Goal: Information Seeking & Learning: Learn about a topic

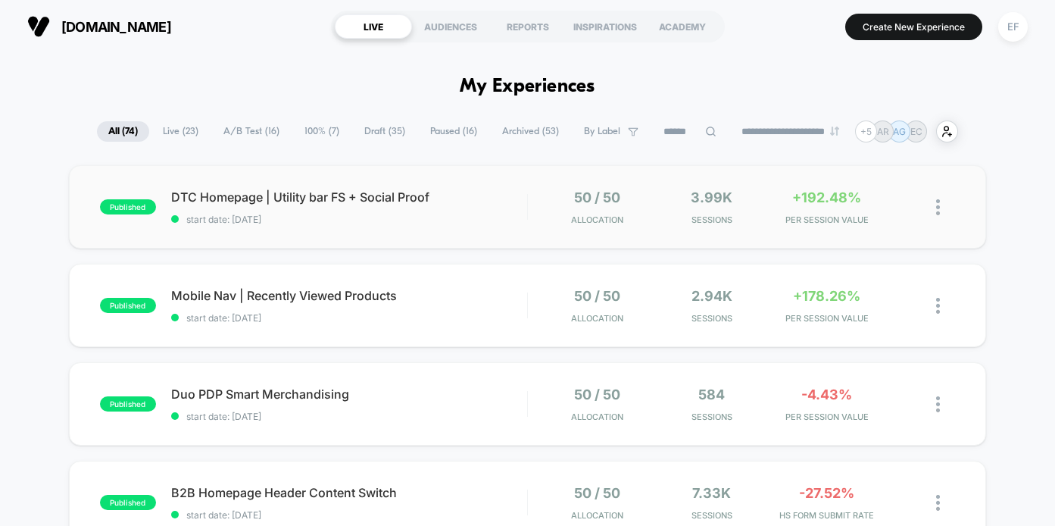
click at [474, 225] on div "published DTC Homepage | Utility bar FS + Social Proof start date: [DATE] 50 / …" at bounding box center [528, 206] width 918 height 83
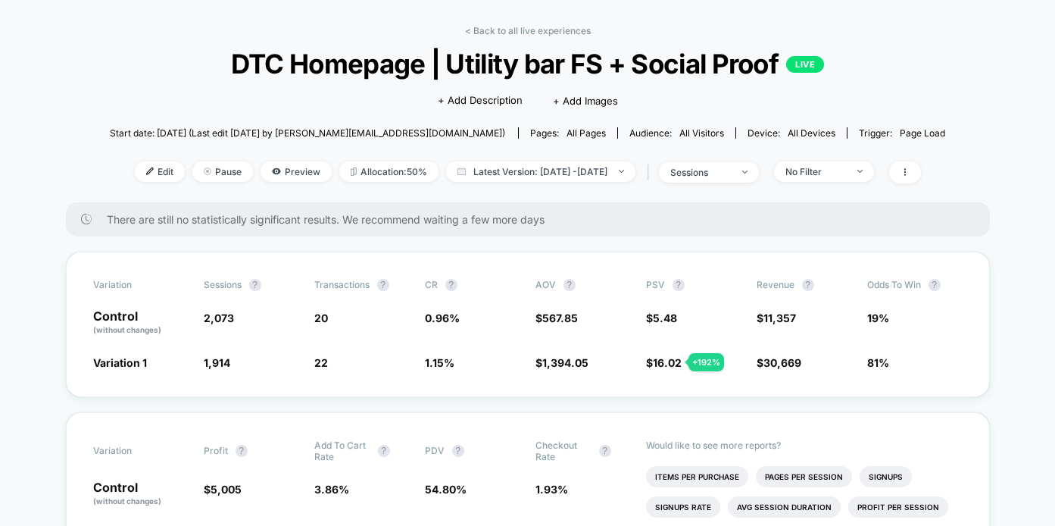
scroll to position [55, 0]
click at [869, 168] on span "No Filter" at bounding box center [824, 171] width 100 height 20
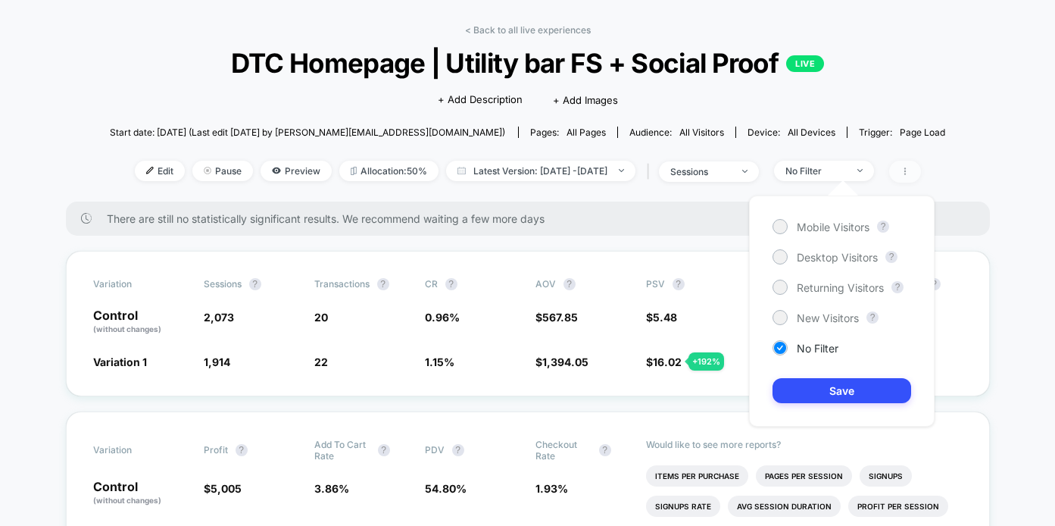
click at [921, 165] on span at bounding box center [905, 172] width 32 height 22
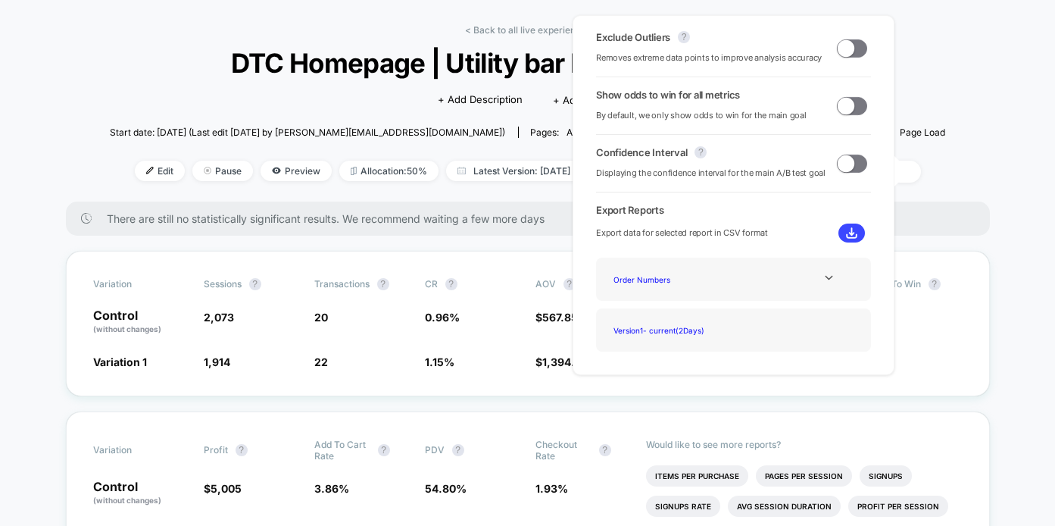
click at [855, 108] on span at bounding box center [852, 106] width 30 height 18
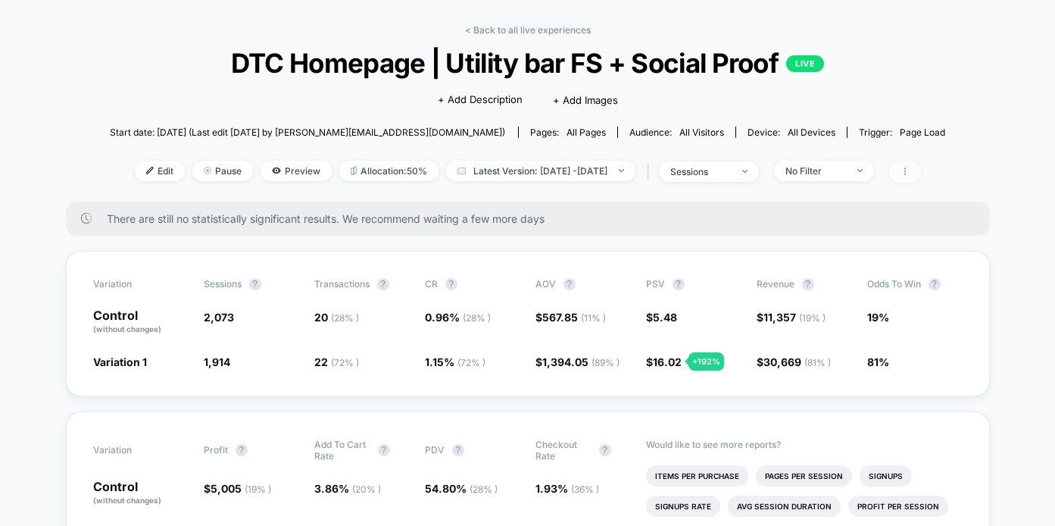
click at [921, 164] on span at bounding box center [905, 172] width 32 height 22
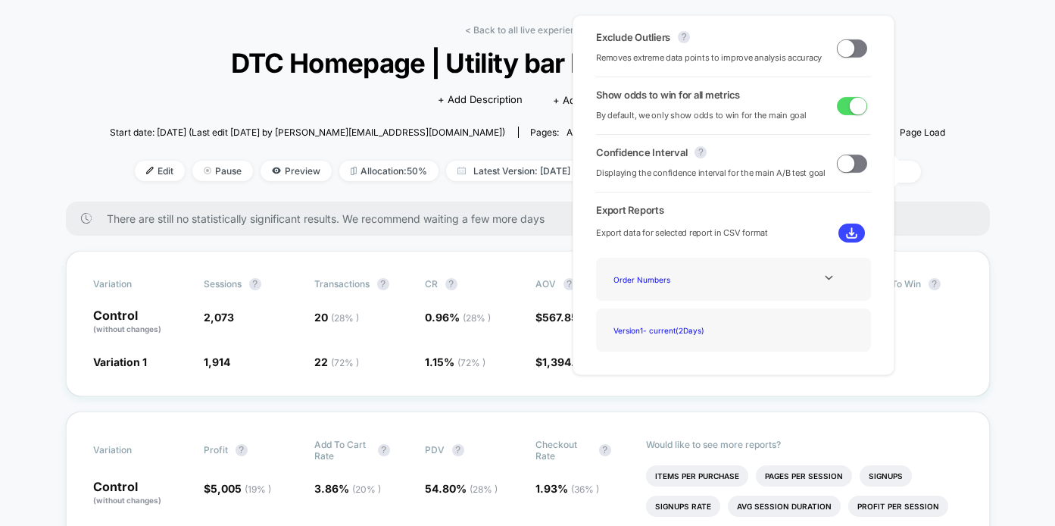
click at [856, 43] on span at bounding box center [852, 48] width 30 height 18
click at [856, 48] on span at bounding box center [858, 47] width 17 height 17
click at [935, 86] on div "< Back to all live experiences DTC Homepage | Utility bar FS + Social Proof LIV…" at bounding box center [528, 112] width 836 height 177
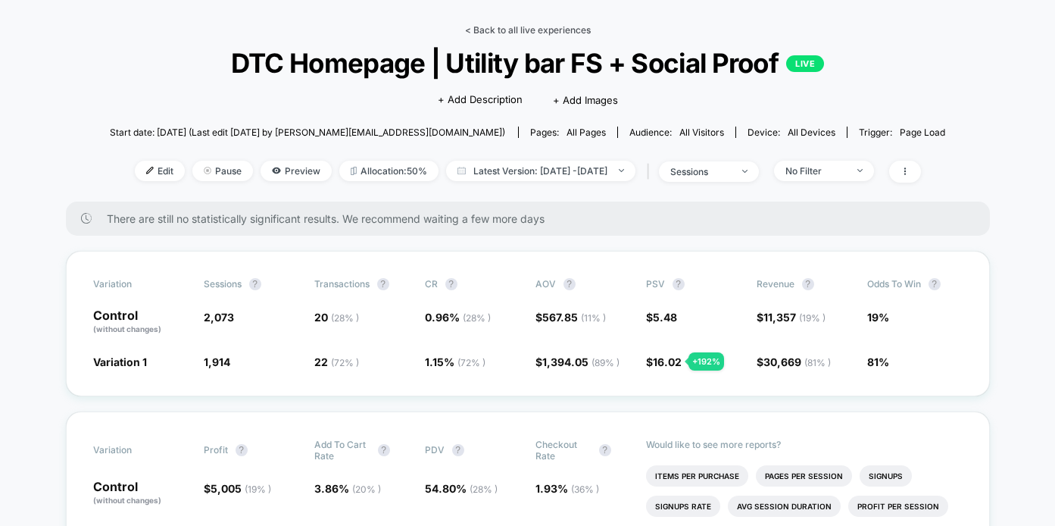
click at [527, 29] on link "< Back to all live experiences" at bounding box center [528, 29] width 126 height 11
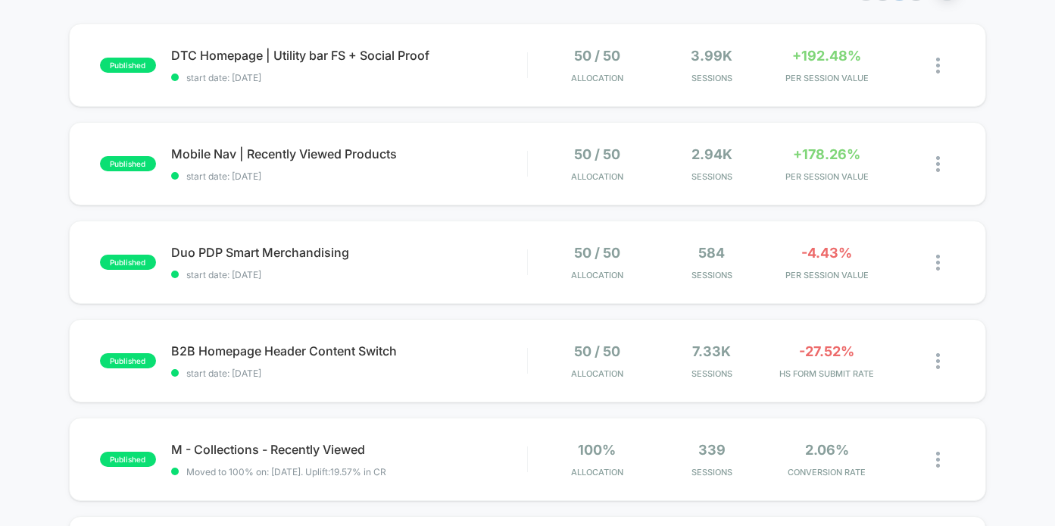
scroll to position [143, 0]
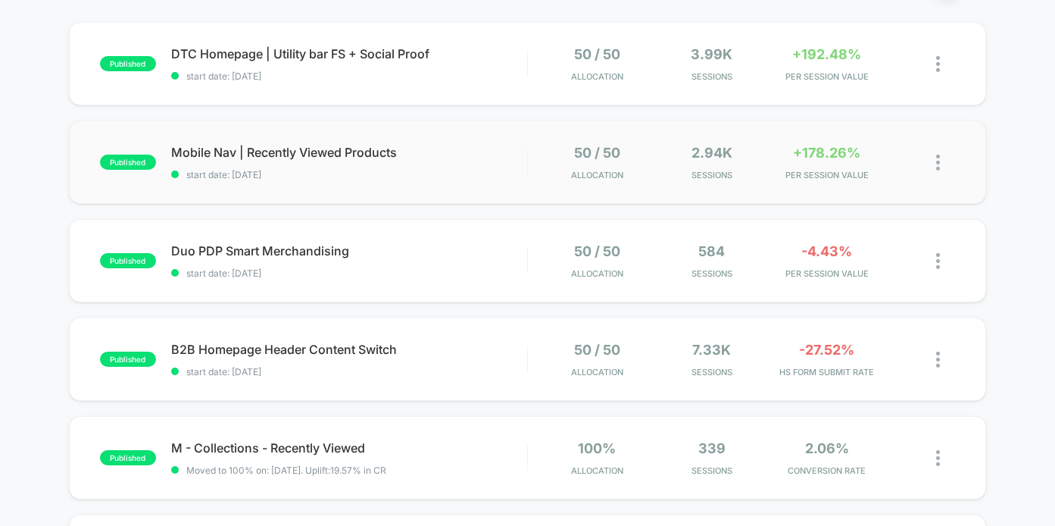
click at [432, 186] on div "published Mobile Nav | Recently Viewed Products start date: [DATE] 50 / 50 Allo…" at bounding box center [528, 161] width 918 height 83
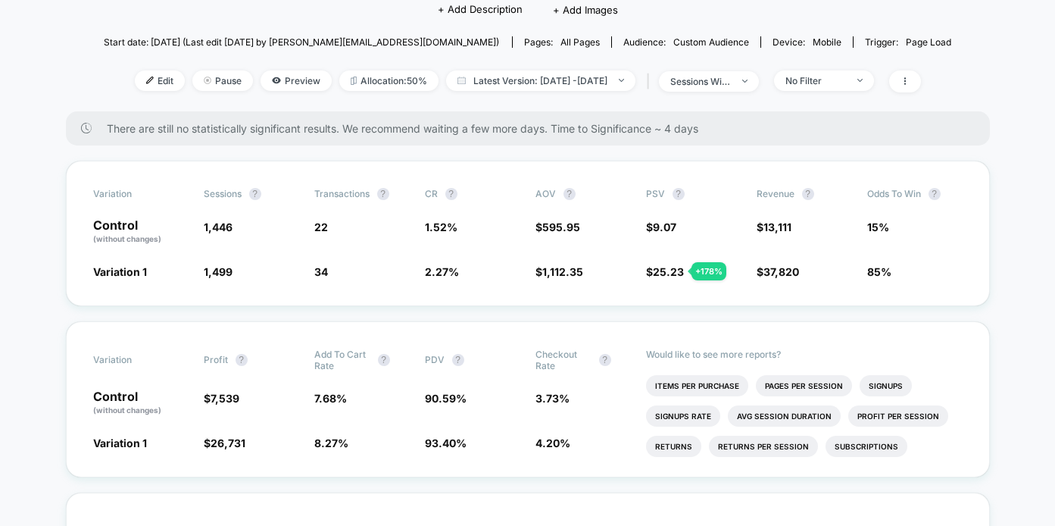
scroll to position [134, 0]
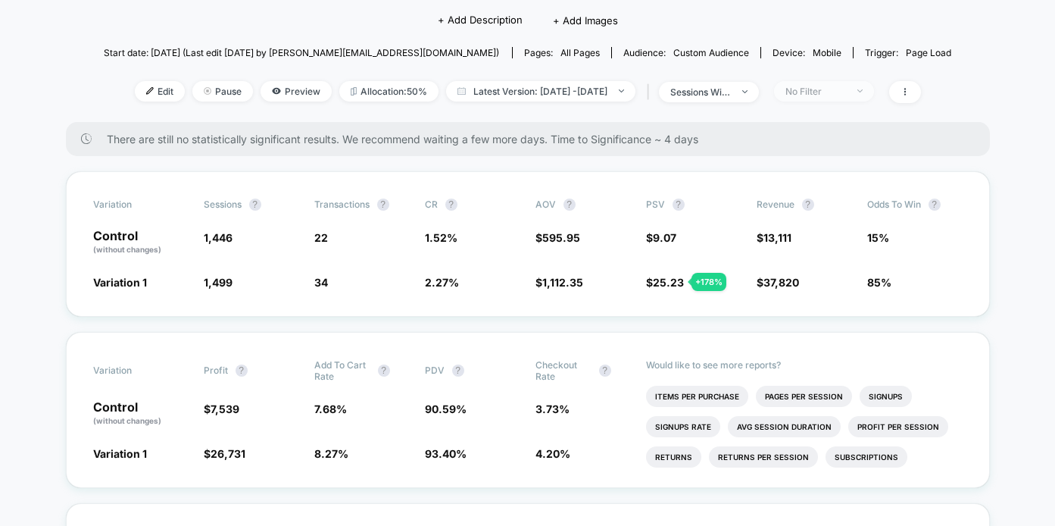
click at [846, 91] on div "No Filter" at bounding box center [816, 91] width 61 height 11
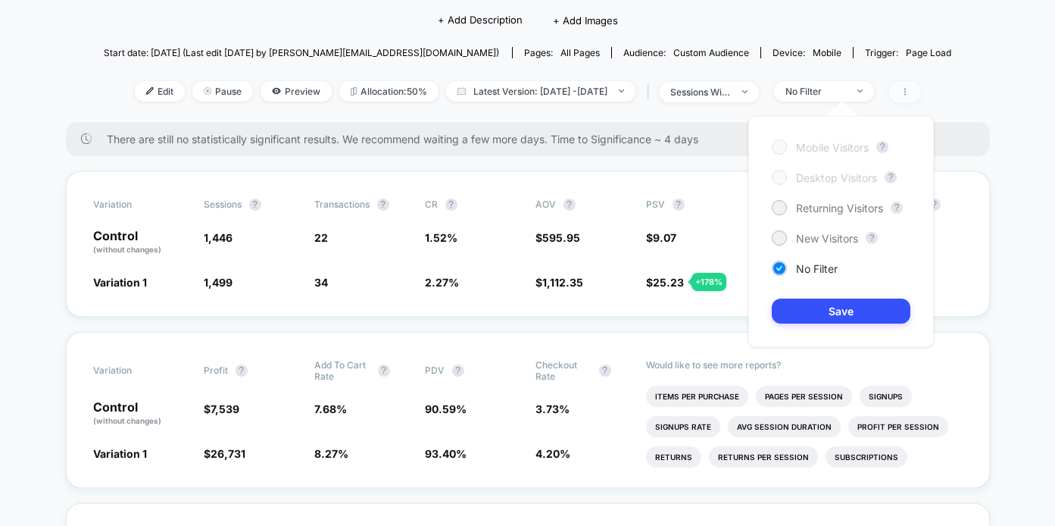
click at [921, 90] on span at bounding box center [905, 92] width 32 height 22
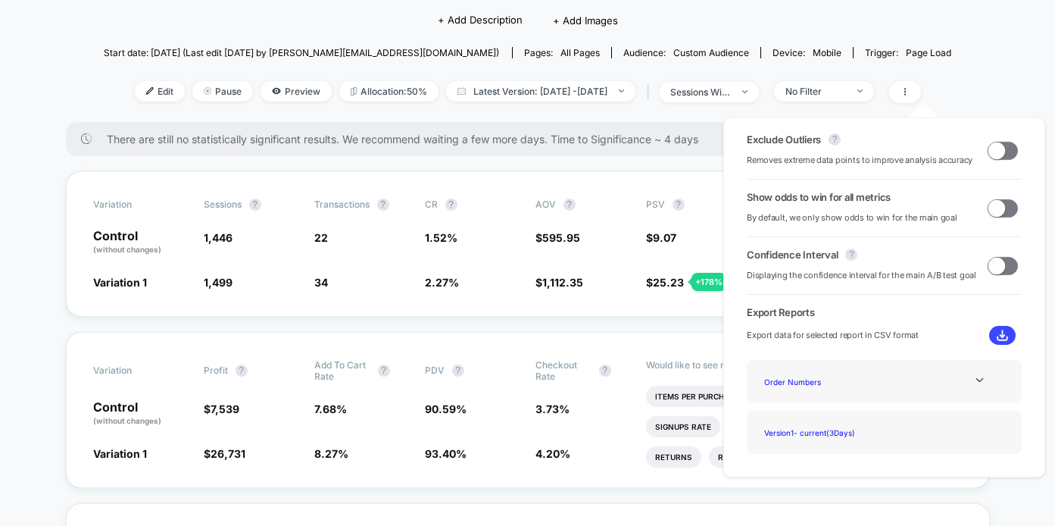
click at [1001, 142] on span at bounding box center [1003, 151] width 30 height 18
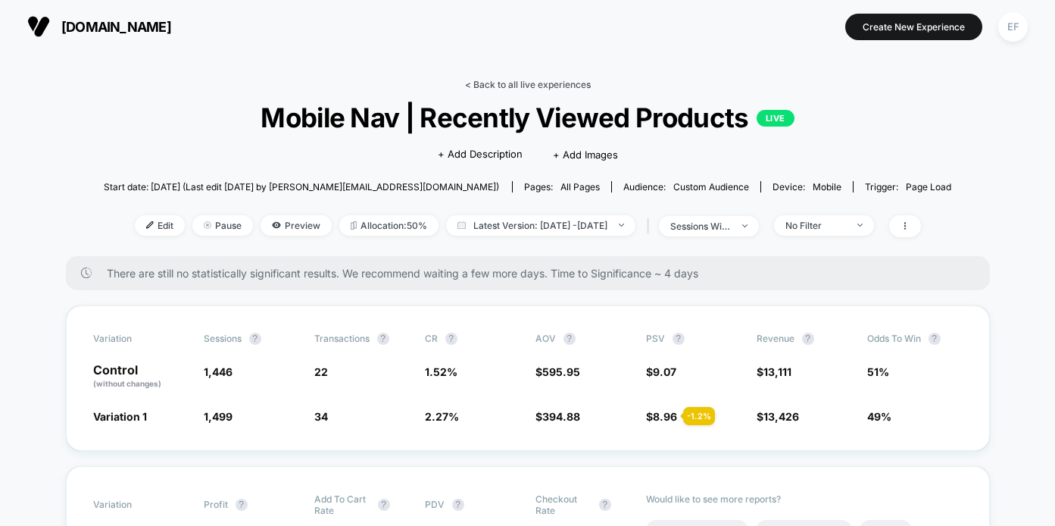
click at [534, 87] on link "< Back to all live experiences" at bounding box center [528, 84] width 126 height 11
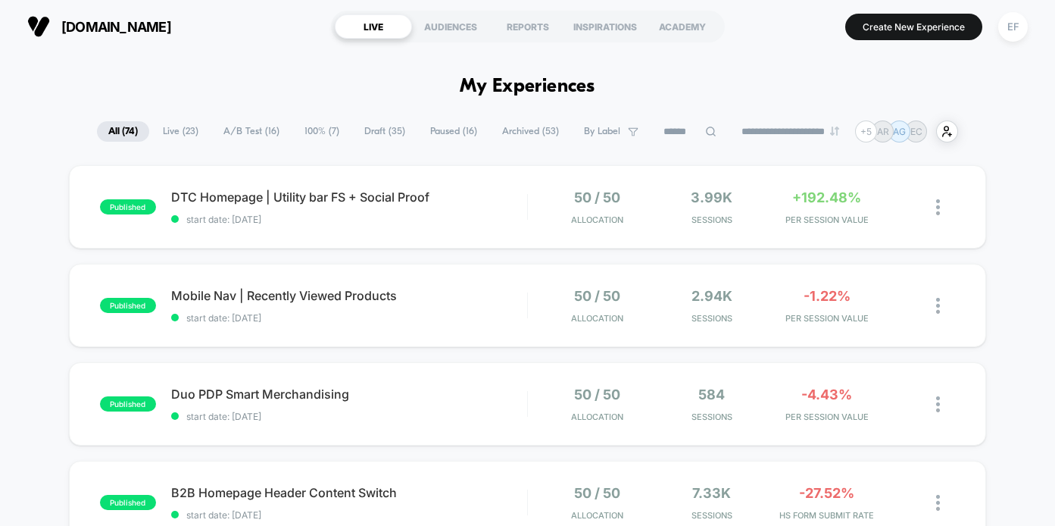
click at [263, 125] on span "A/B Test ( 16 )" at bounding box center [251, 131] width 79 height 20
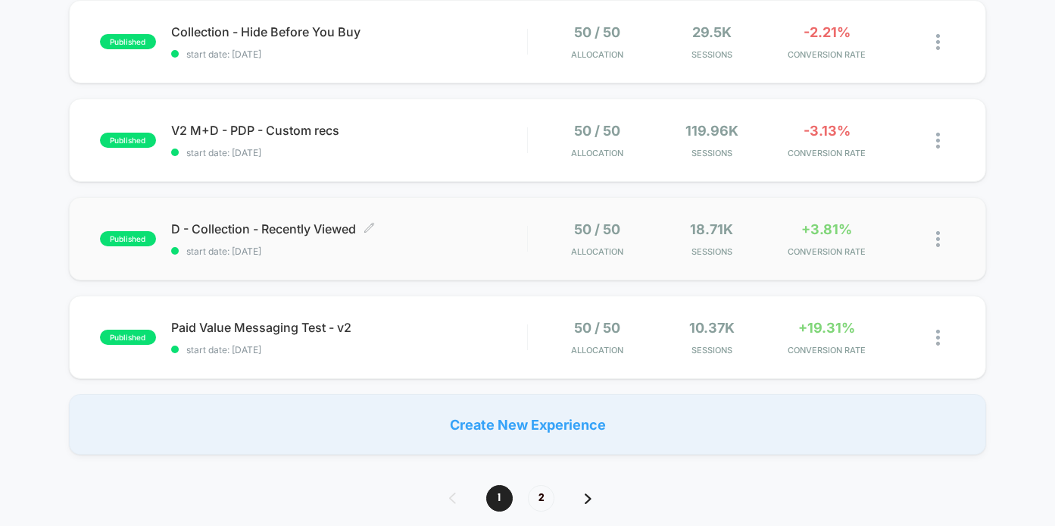
scroll to position [910, 0]
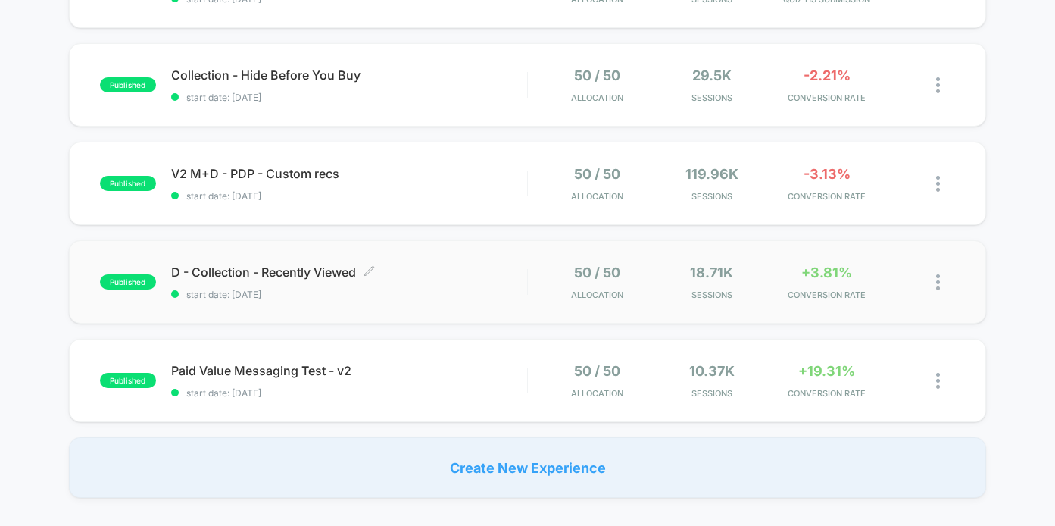
click at [422, 277] on span "D - Collection - Recently Viewed Click to edit experience details" at bounding box center [349, 271] width 356 height 15
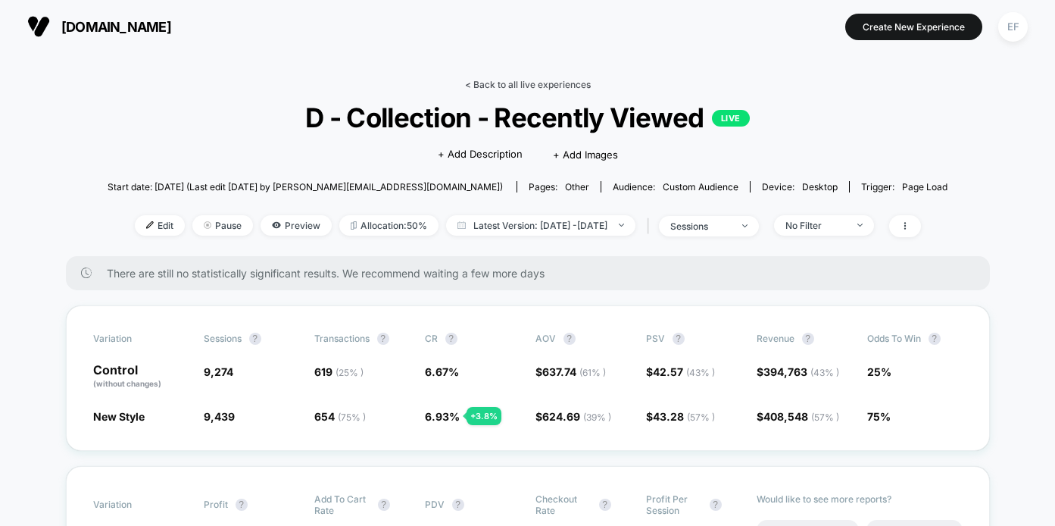
click at [504, 83] on link "< Back to all live experiences" at bounding box center [528, 84] width 126 height 11
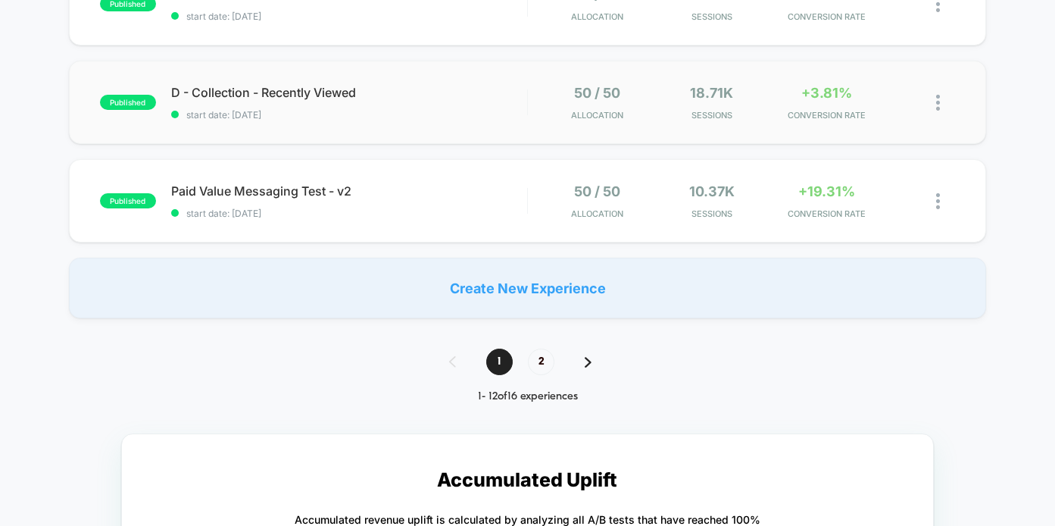
scroll to position [1167, 0]
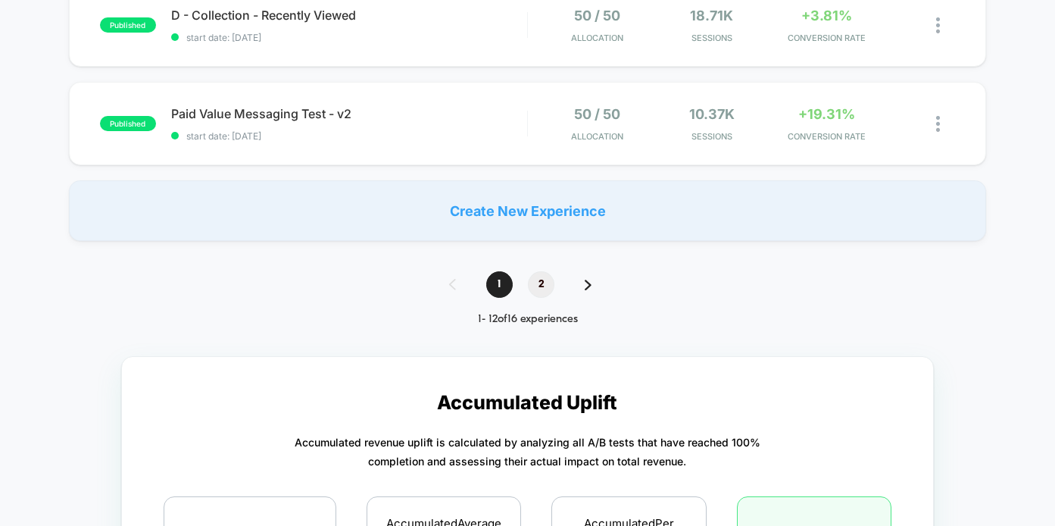
click at [545, 289] on span "2" at bounding box center [541, 284] width 27 height 27
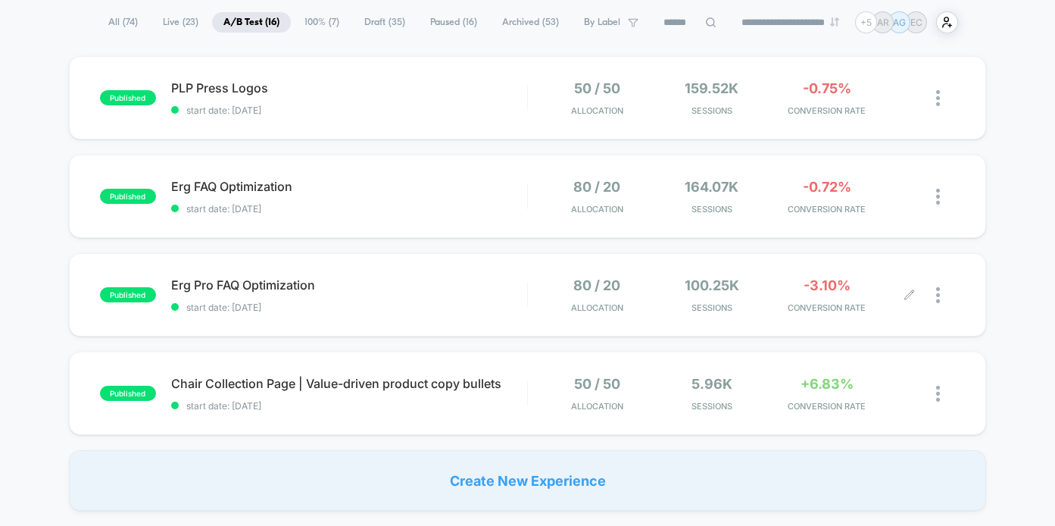
scroll to position [0, 0]
